Goal: Manage account settings

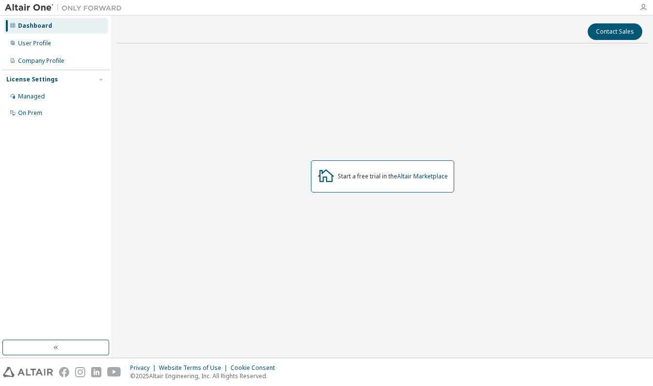
click at [643, 6] on icon "button" at bounding box center [643, 7] width 8 height 8
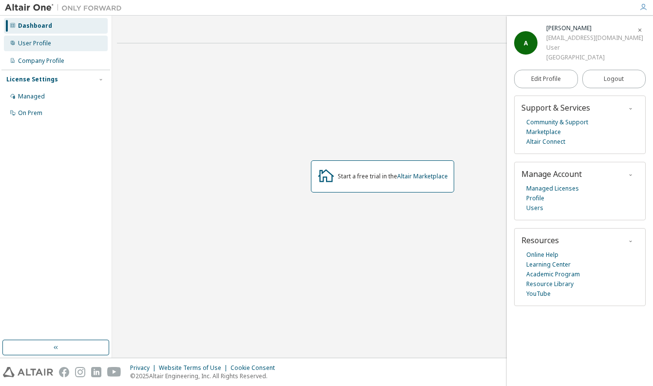
click at [66, 44] on div "User Profile" at bounding box center [56, 44] width 104 height 16
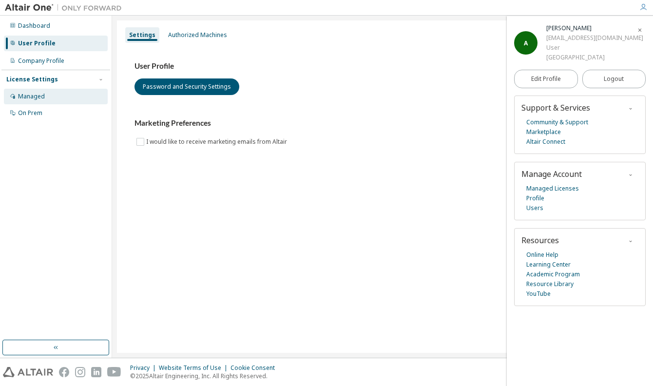
click at [53, 98] on div "Managed" at bounding box center [56, 97] width 104 height 16
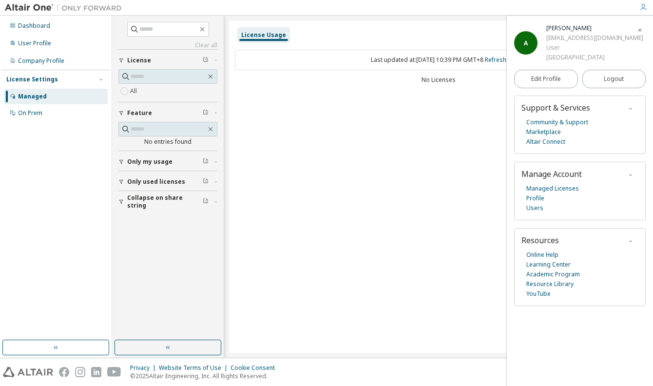
click at [337, 99] on div "License Usage Last updated at: Fri 2025-10-10 10:39 PM GMT+8 Refresh No Licenses" at bounding box center [438, 186] width 419 height 332
click at [641, 31] on icon "button" at bounding box center [640, 30] width 6 height 6
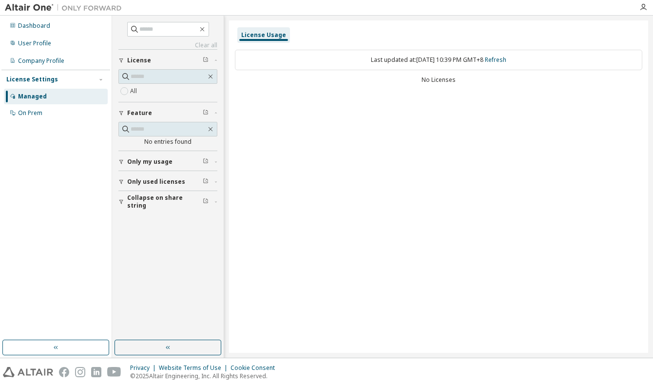
click at [47, 94] on div "Managed" at bounding box center [56, 97] width 104 height 16
click at [646, 8] on icon "button" at bounding box center [643, 7] width 8 height 8
